Goal: Task Accomplishment & Management: Use online tool/utility

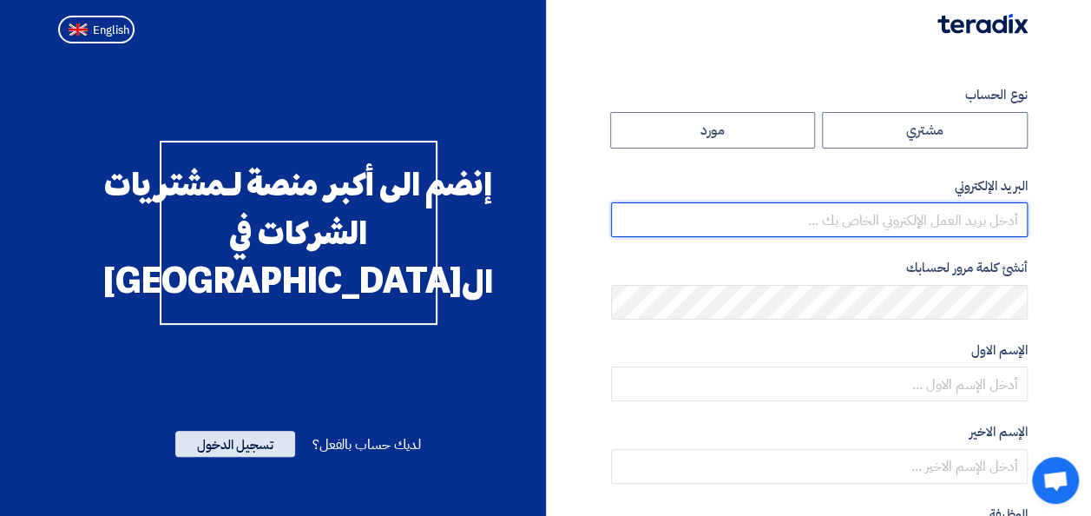
type input "reem.kamal@pcs-comp.com"
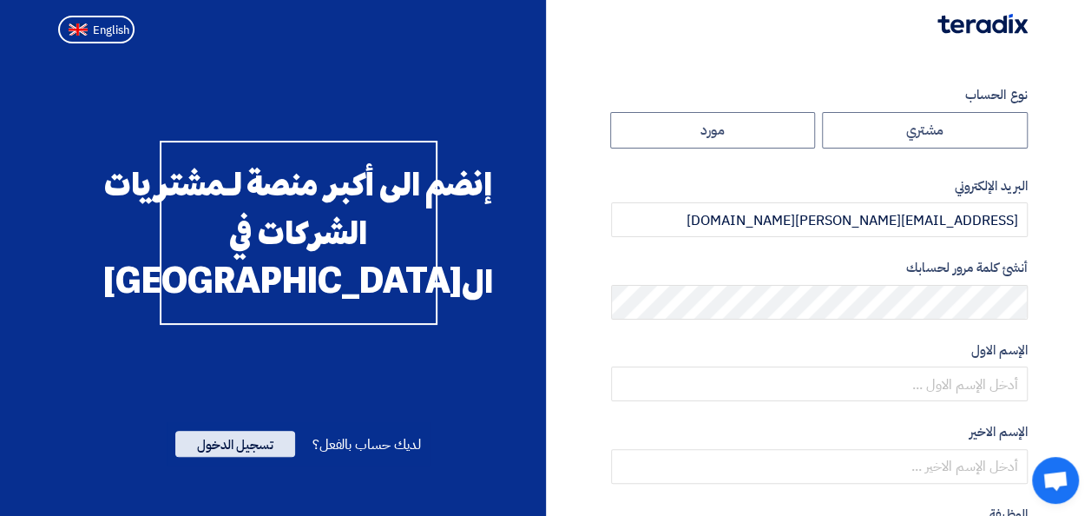
click at [233, 457] on span "تسجيل الدخول" at bounding box center [235, 444] width 120 height 26
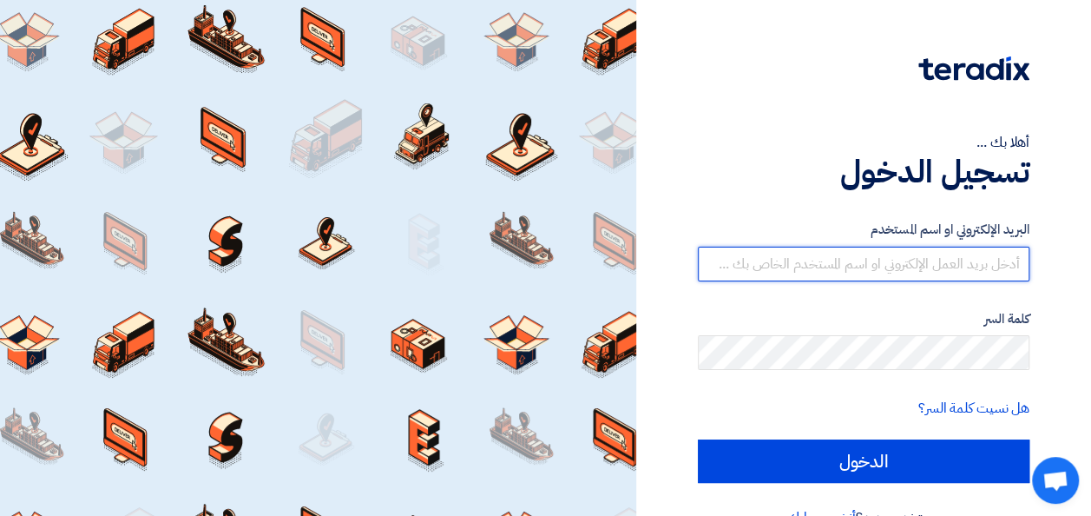
type input "reem.kamal@pcs-comp.com"
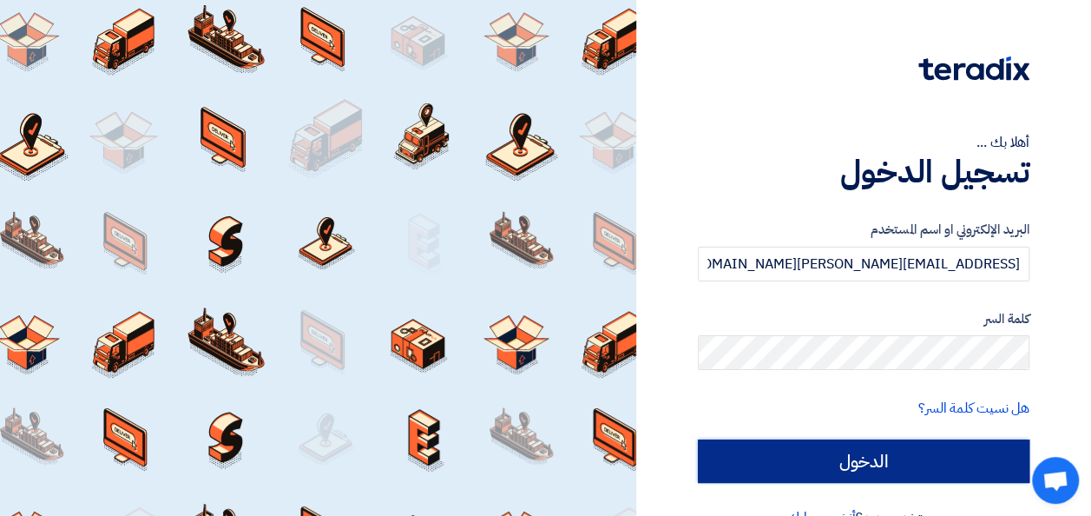
click at [832, 464] on input "الدخول" at bounding box center [864, 460] width 332 height 43
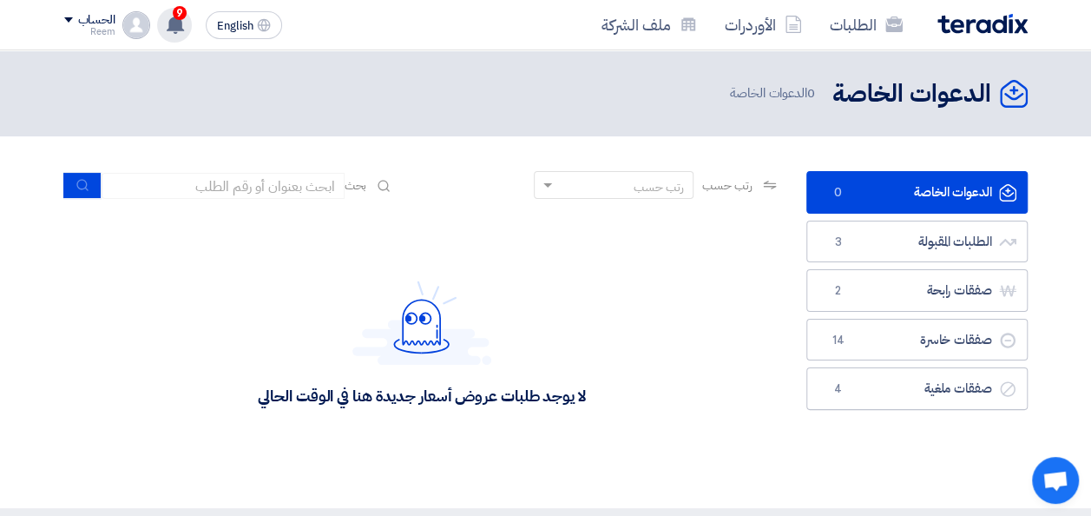
click at [174, 17] on use at bounding box center [175, 24] width 17 height 19
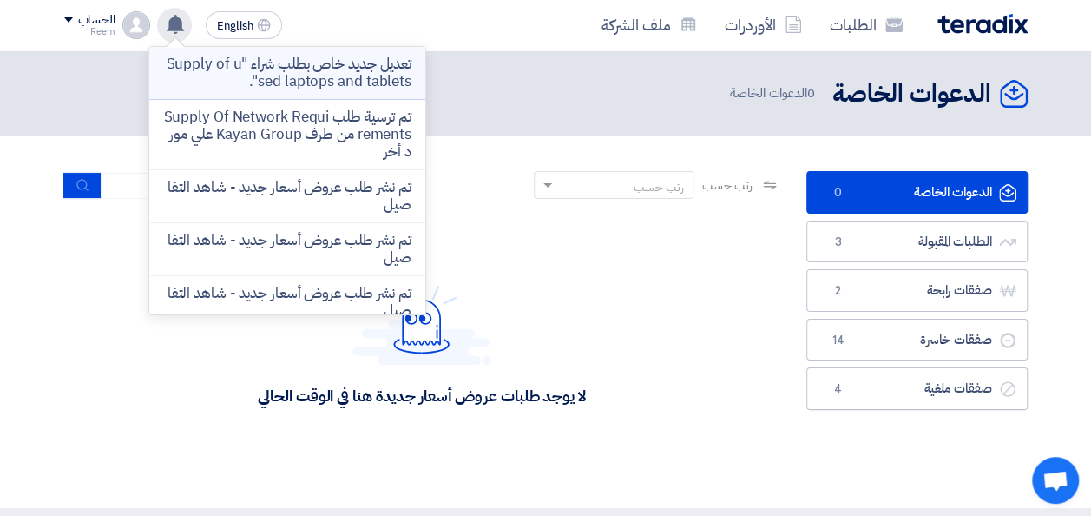
click at [363, 77] on p "تعديل جديد خاص بطلب شراء "Supply of used laptops and tablets"." at bounding box center [287, 73] width 248 height 35
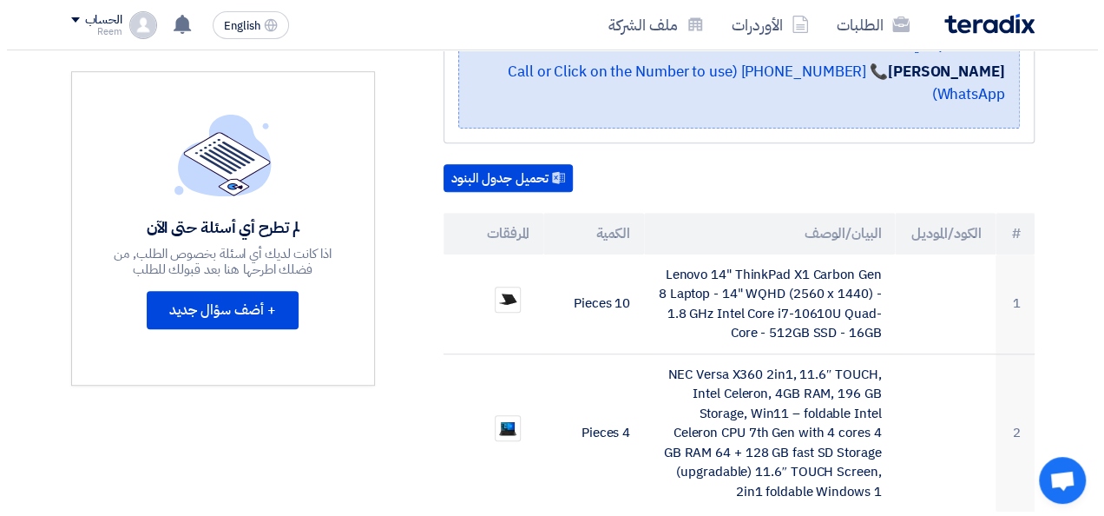
scroll to position [474, 0]
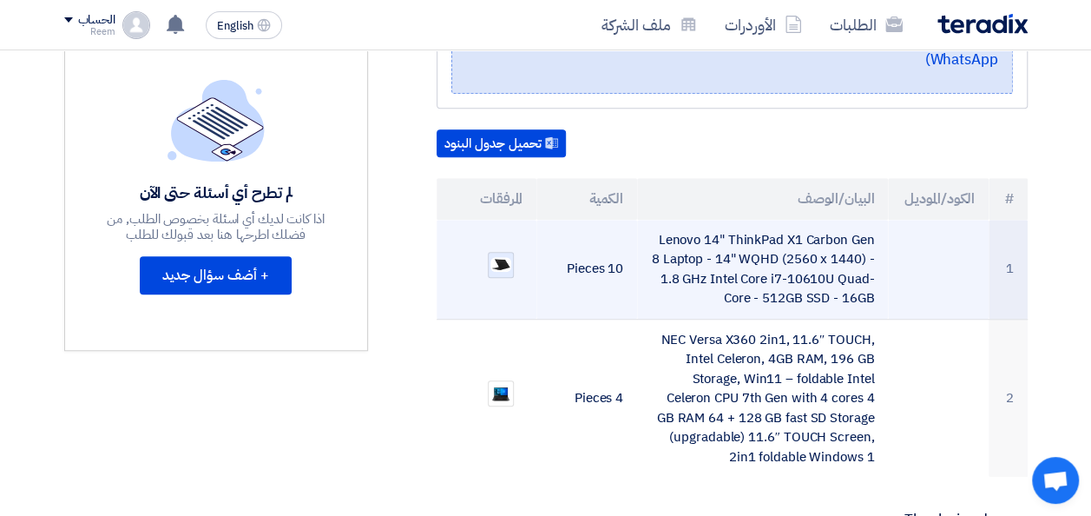
click at [495, 255] on img at bounding box center [501, 264] width 24 height 18
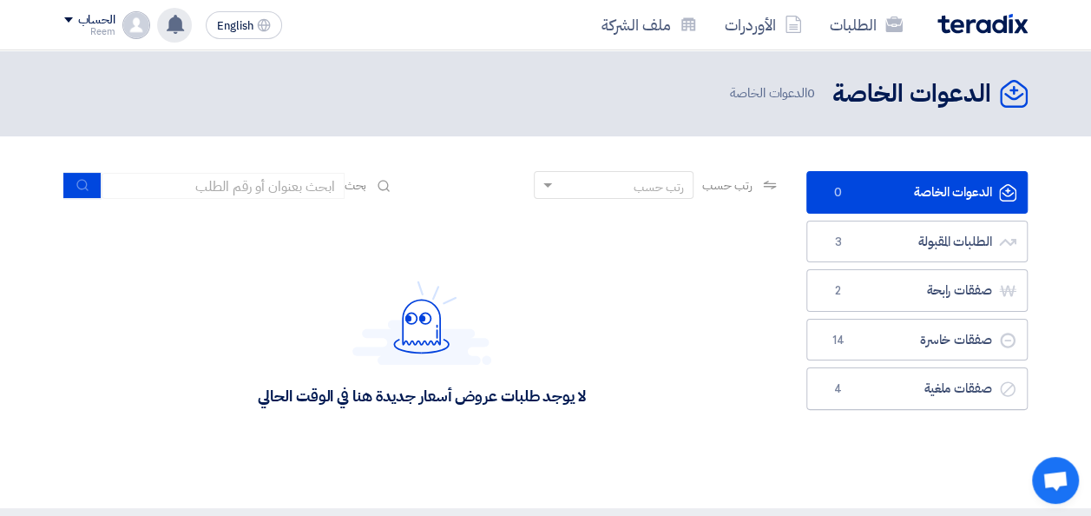
click at [175, 30] on use at bounding box center [175, 24] width 17 height 19
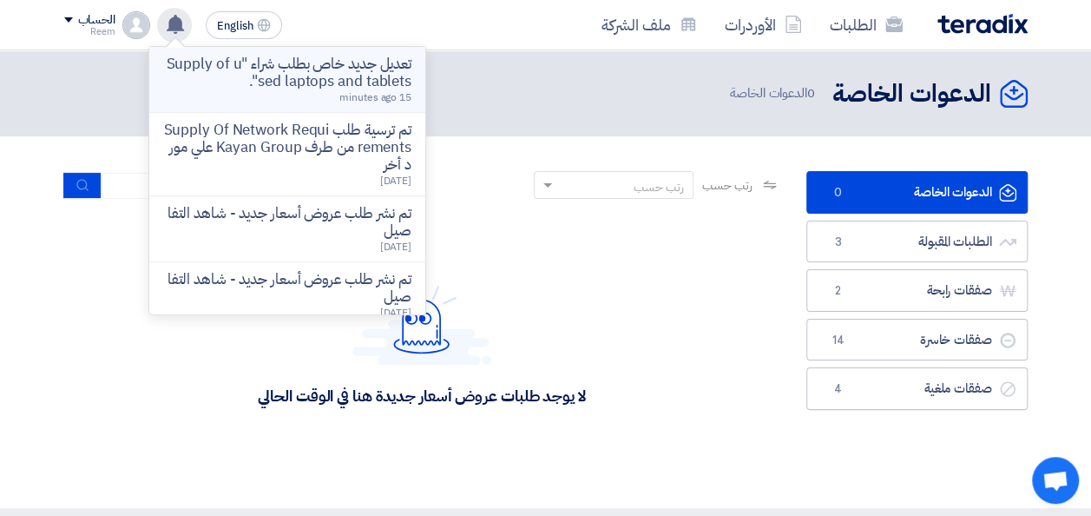
click at [312, 81] on p "تعديل جديد خاص بطلب شراء "Supply of used laptops and tablets"." at bounding box center [287, 73] width 248 height 35
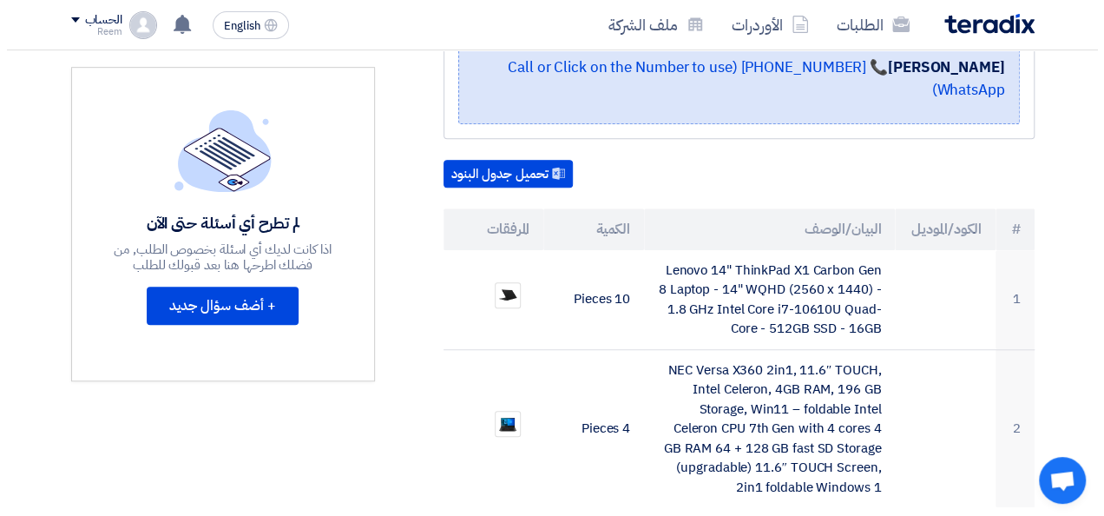
scroll to position [446, 0]
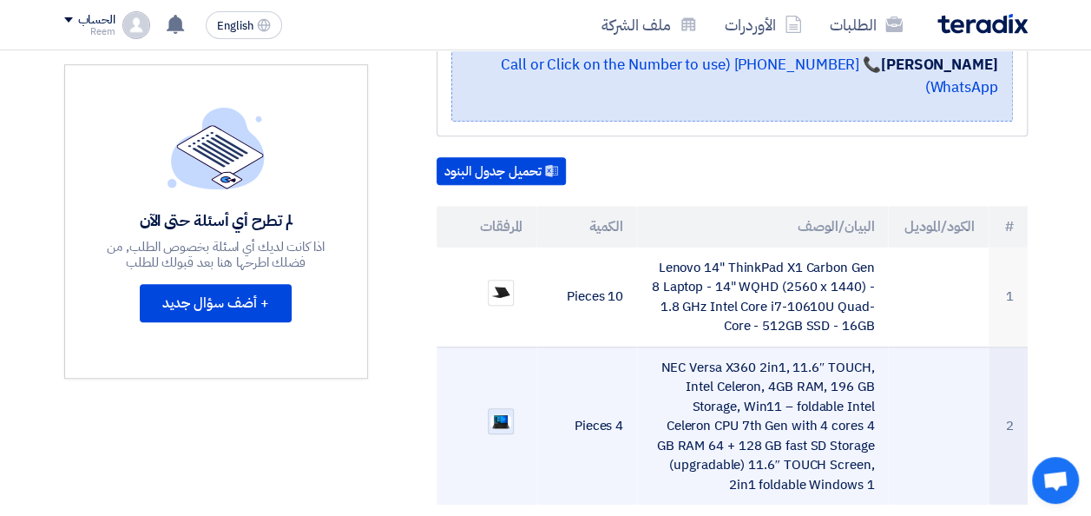
click at [503, 412] on img at bounding box center [501, 421] width 24 height 18
